Goal: Task Accomplishment & Management: Complete application form

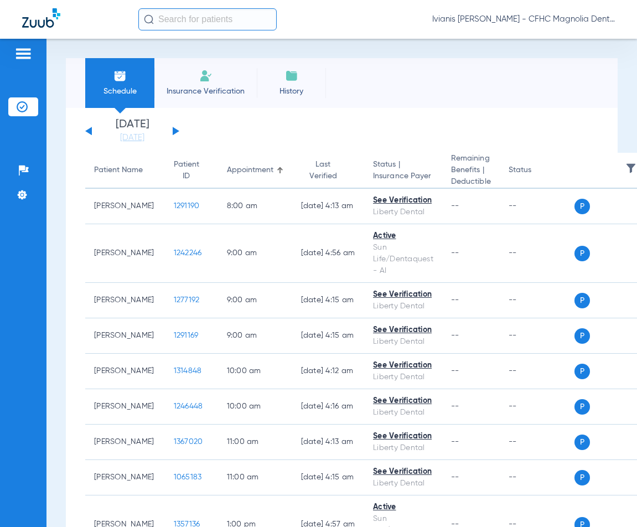
click at [192, 99] on li "Insurance Verification" at bounding box center [205, 83] width 102 height 50
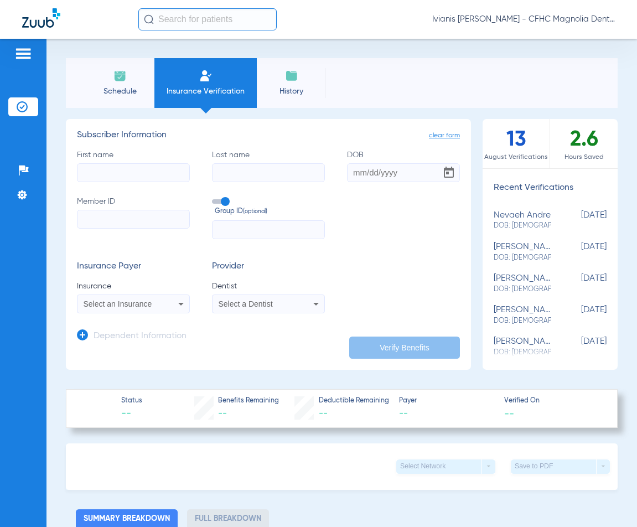
click at [102, 224] on input "Member ID" at bounding box center [133, 219] width 113 height 19
click at [85, 332] on icon at bounding box center [82, 334] width 11 height 11
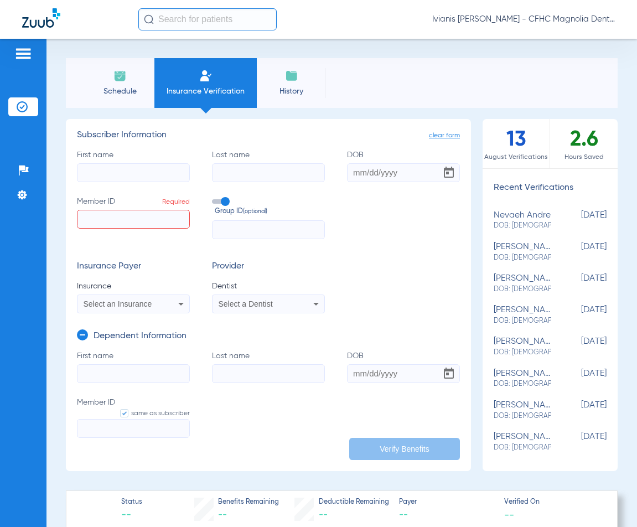
paste input "019285847"
type input "019285847"
click at [117, 179] on input "First name" at bounding box center [133, 172] width 113 height 19
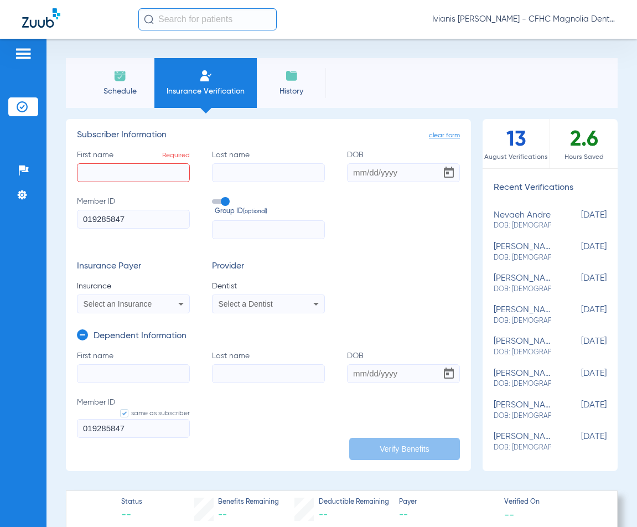
click at [104, 176] on input "First name Required" at bounding box center [133, 172] width 113 height 19
type input "ASHKIA"
type input "[PERSON_NAME]"
type input "[DATE]"
click at [129, 296] on mat-select "Select an Insurance" at bounding box center [133, 304] width 113 height 19
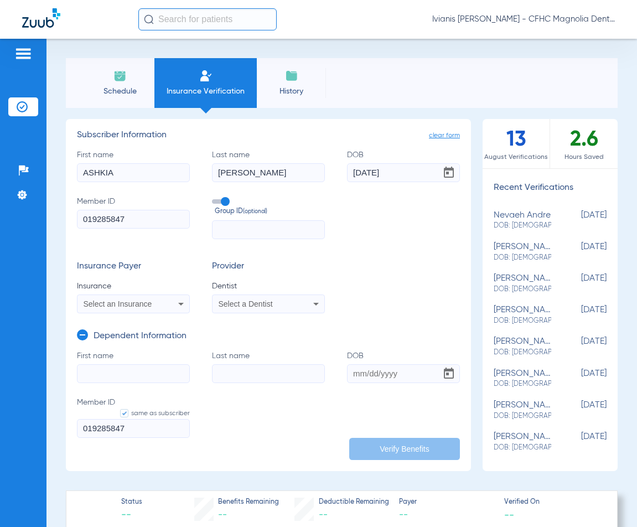
click at [130, 299] on div "Select an Insurance" at bounding box center [134, 303] width 112 height 13
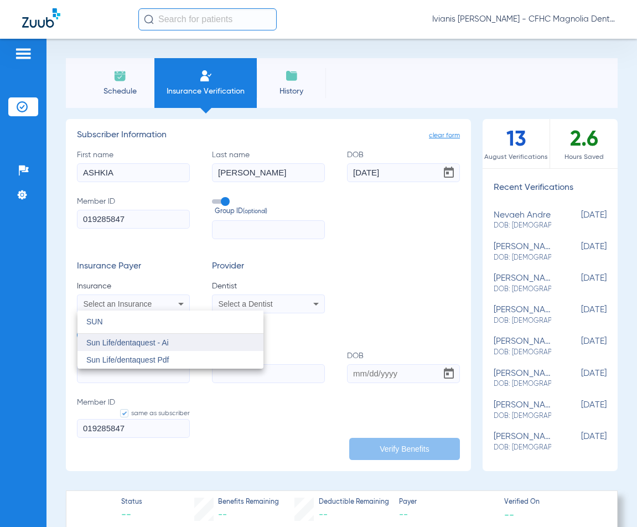
type input "SUN"
click at [137, 346] on span "Sun Life/dentaquest - Ai" at bounding box center [127, 342] width 83 height 9
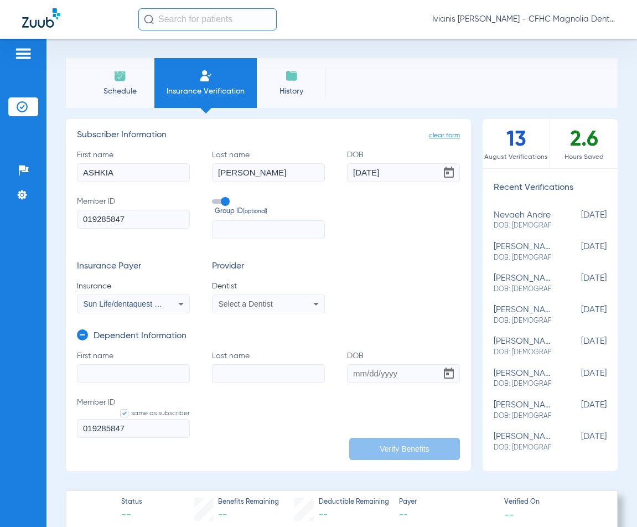
click at [262, 305] on span "Select a Dentist" at bounding box center [246, 304] width 54 height 9
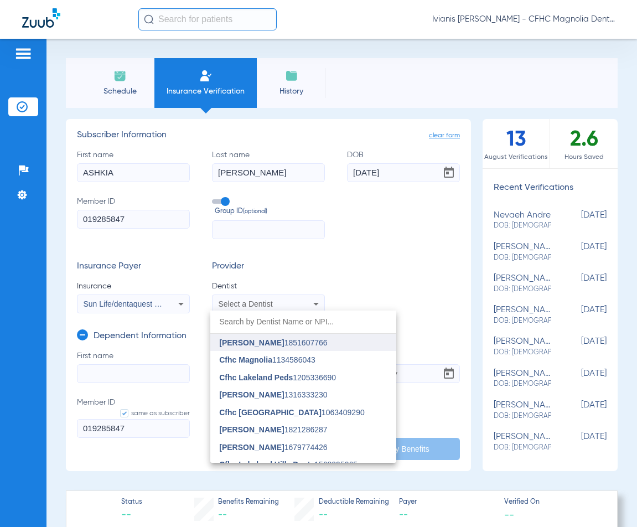
click at [265, 339] on span "[PERSON_NAME]" at bounding box center [251, 342] width 65 height 9
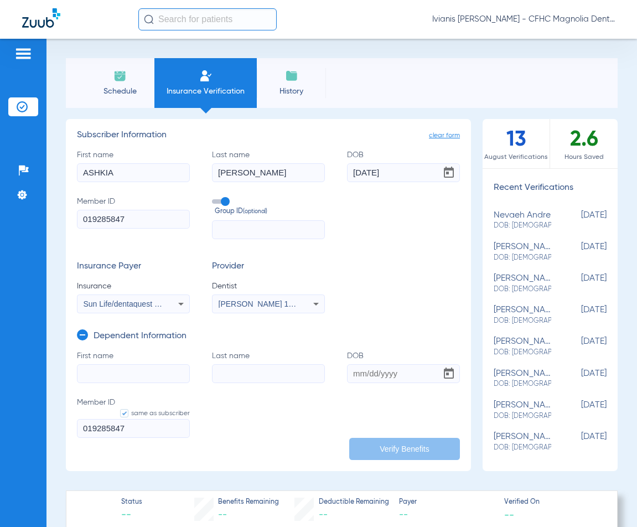
click at [143, 375] on input "First name" at bounding box center [133, 373] width 113 height 19
type input "DREAM"
type input "[PERSON_NAME]"
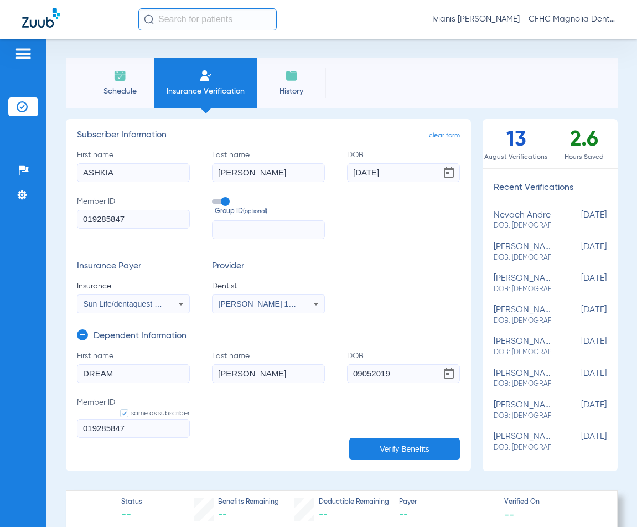
type input "[DATE]"
click at [250, 398] on form "First name DREAM Last name [PERSON_NAME] DOB [DEMOGRAPHIC_DATA] Member ID same …" at bounding box center [268, 401] width 383 height 101
click at [392, 447] on button "Verify Benefits" at bounding box center [404, 449] width 111 height 22
click at [404, 169] on input "[DATE]" at bounding box center [403, 172] width 113 height 19
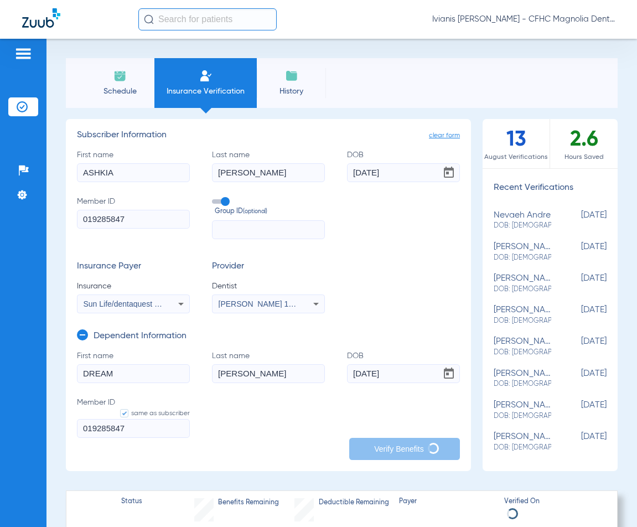
click at [404, 169] on input "[DATE]" at bounding box center [403, 172] width 113 height 19
type input "[DATE]"
click at [423, 396] on form "First name DREAM Last name [PERSON_NAME] DOB [DEMOGRAPHIC_DATA] Member ID same …" at bounding box center [268, 401] width 383 height 101
click at [116, 96] on li "Schedule" at bounding box center [119, 83] width 69 height 50
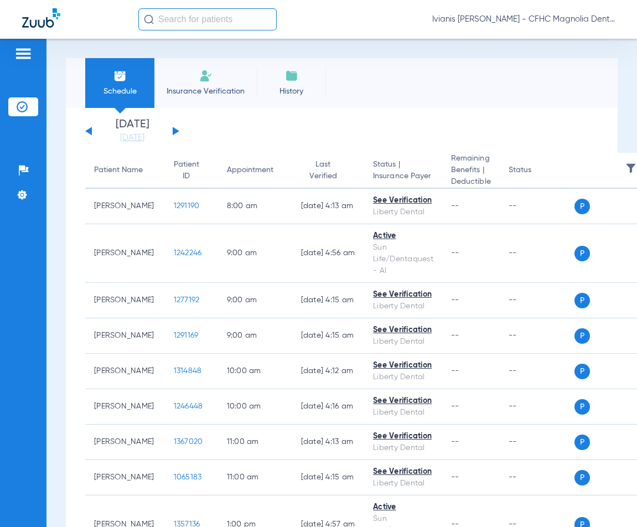
click at [198, 93] on span "Insurance Verification" at bounding box center [206, 91] width 86 height 11
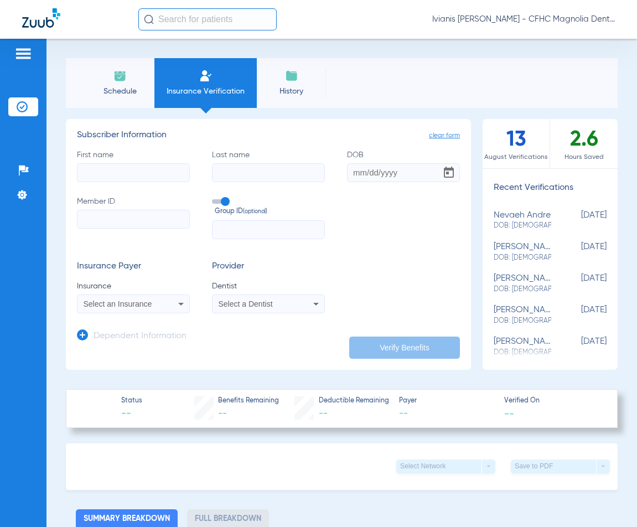
click at [162, 178] on input "First name" at bounding box center [133, 172] width 113 height 19
type input "ASHKIA"
type input "[PERSON_NAME]"
drag, startPoint x: 395, startPoint y: 174, endPoint x: 338, endPoint y: 173, distance: 57.0
click at [338, 173] on div "First name [PERSON_NAME] Last name [PERSON_NAME] DOB [DEMOGRAPHIC_DATA] Member …" at bounding box center [268, 195] width 383 height 90
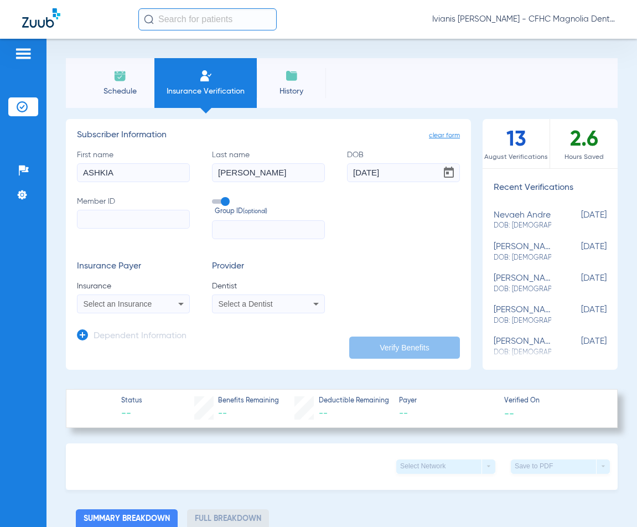
click at [87, 336] on icon at bounding box center [82, 334] width 11 height 11
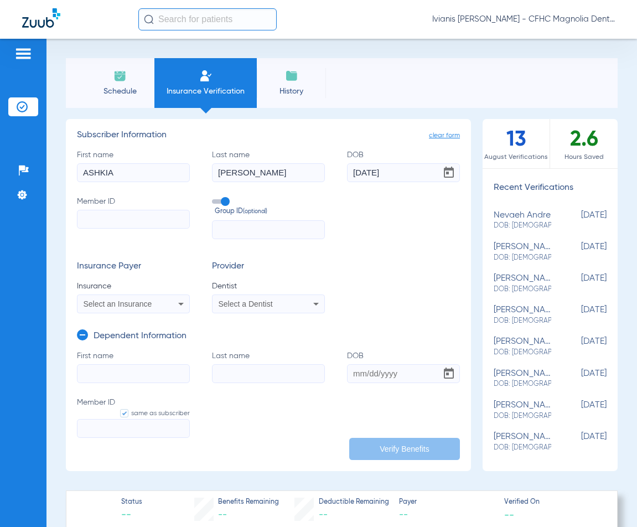
type input "[DATE]"
click at [138, 216] on input "Member ID" at bounding box center [133, 219] width 113 height 19
paste input "019285847"
type input "019285847"
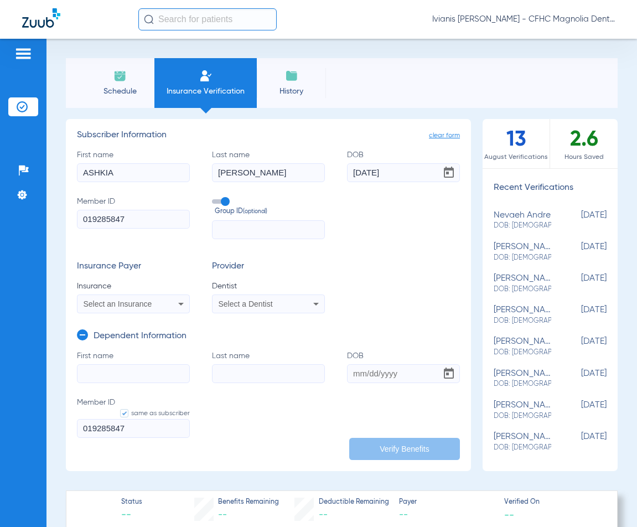
type input "019285847"
click at [142, 306] on span "Select an Insurance" at bounding box center [118, 304] width 69 height 9
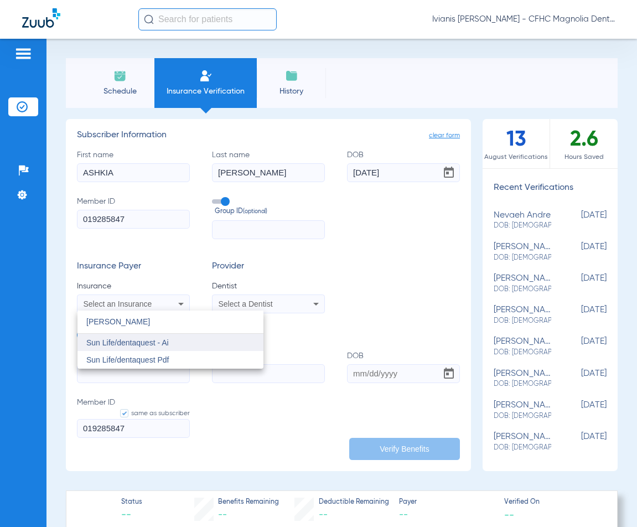
type input "[PERSON_NAME]"
click at [166, 347] on mat-option "Sun Life/dentaquest - Ai" at bounding box center [171, 343] width 186 height 18
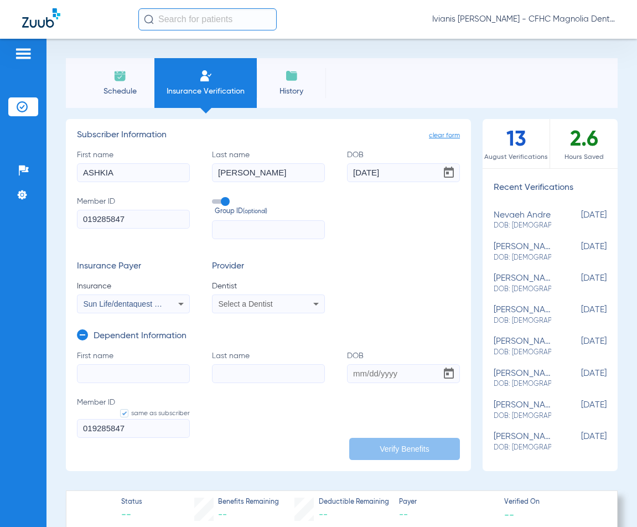
click at [267, 302] on span "Select a Dentist" at bounding box center [246, 304] width 54 height 9
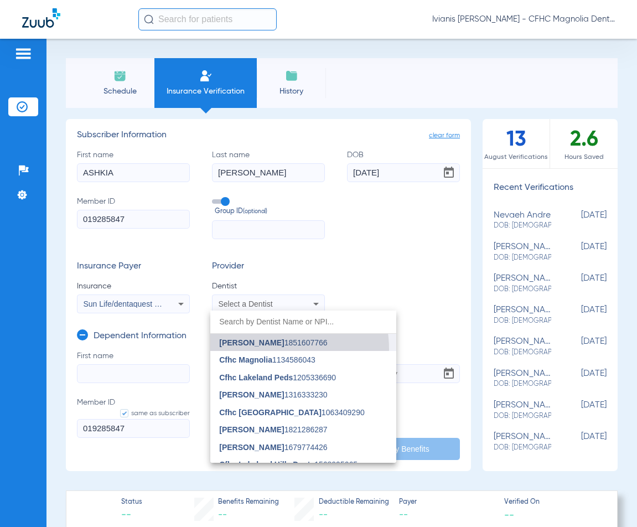
click at [261, 349] on mat-option "[PERSON_NAME] 1851607766" at bounding box center [303, 343] width 186 height 18
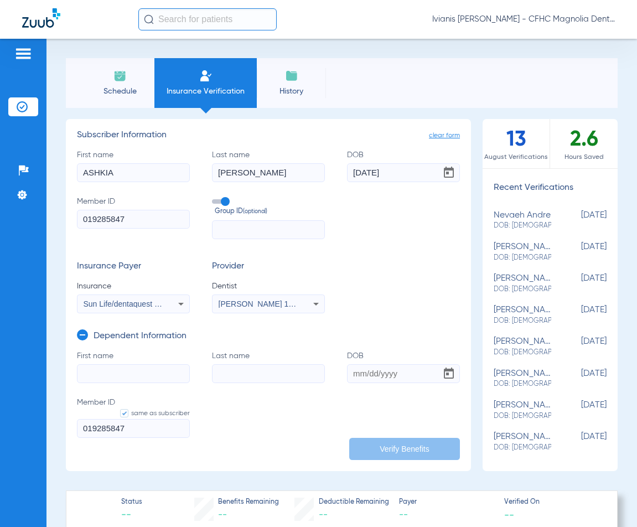
click at [153, 370] on input "First name" at bounding box center [133, 373] width 113 height 19
type input "DREAM"
type input "A"
type input "[PERSON_NAME]"
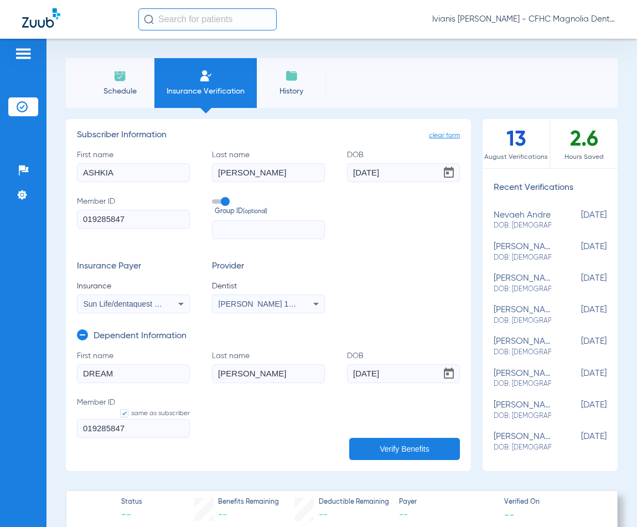
type input "[DATE]"
click at [401, 448] on button "Verify Benefits" at bounding box center [404, 449] width 111 height 22
click at [36, 382] on div "Patients Insurance Verification Setup Help Center Settings" at bounding box center [23, 302] width 47 height 527
